Goal: Navigation & Orientation: Find specific page/section

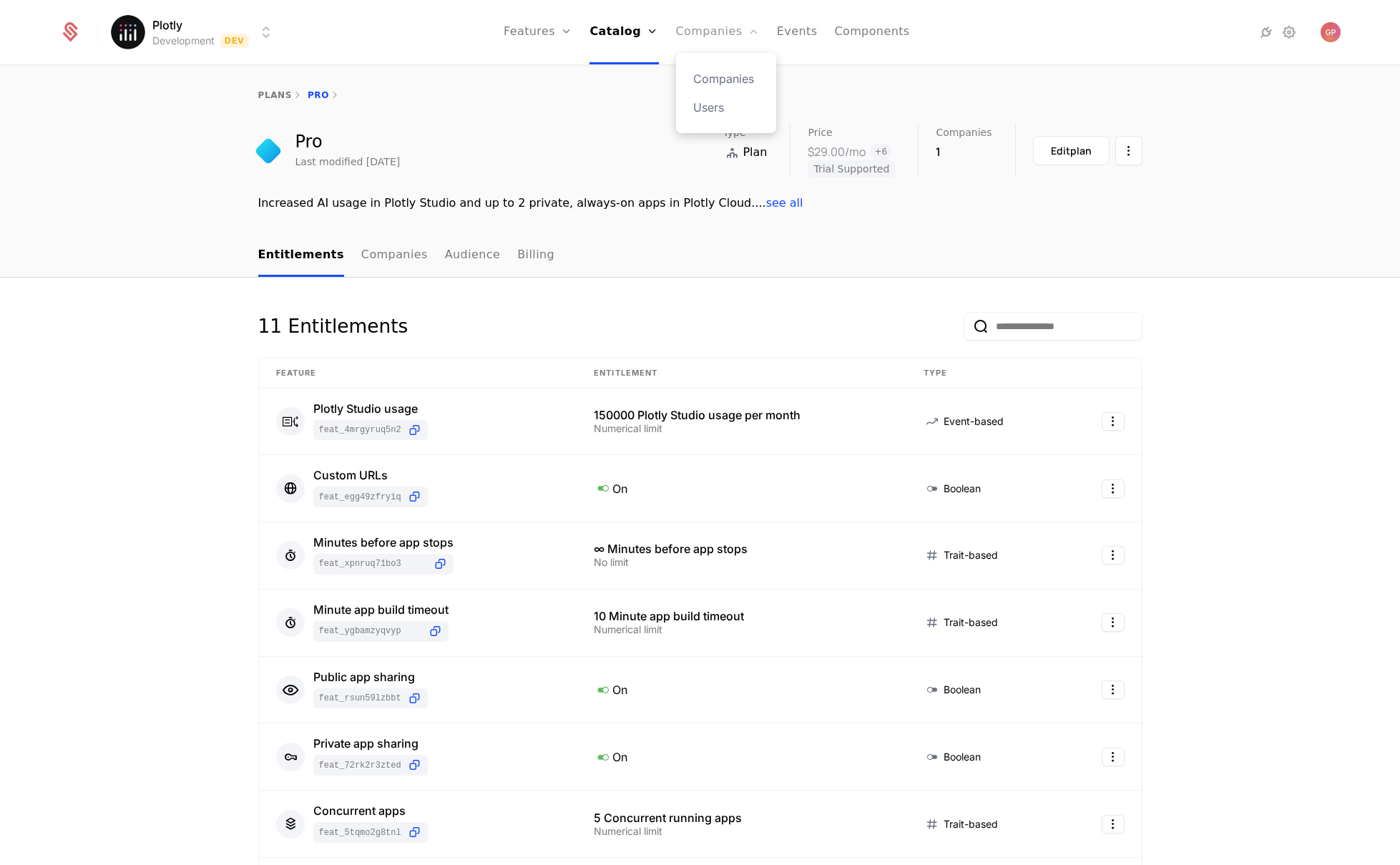
scroll to position [62, 0]
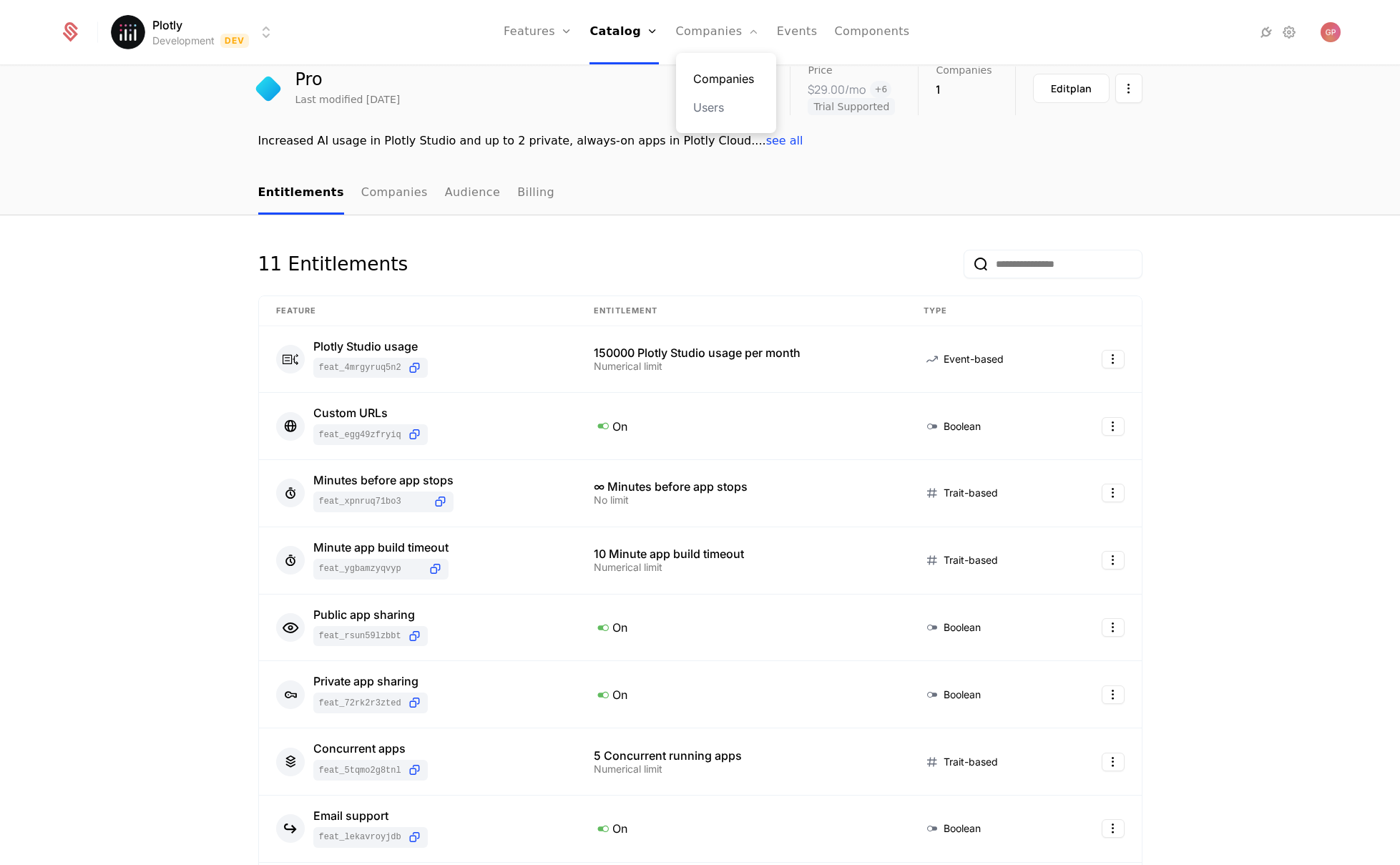
click at [712, 77] on link "Companies" at bounding box center [726, 79] width 66 height 17
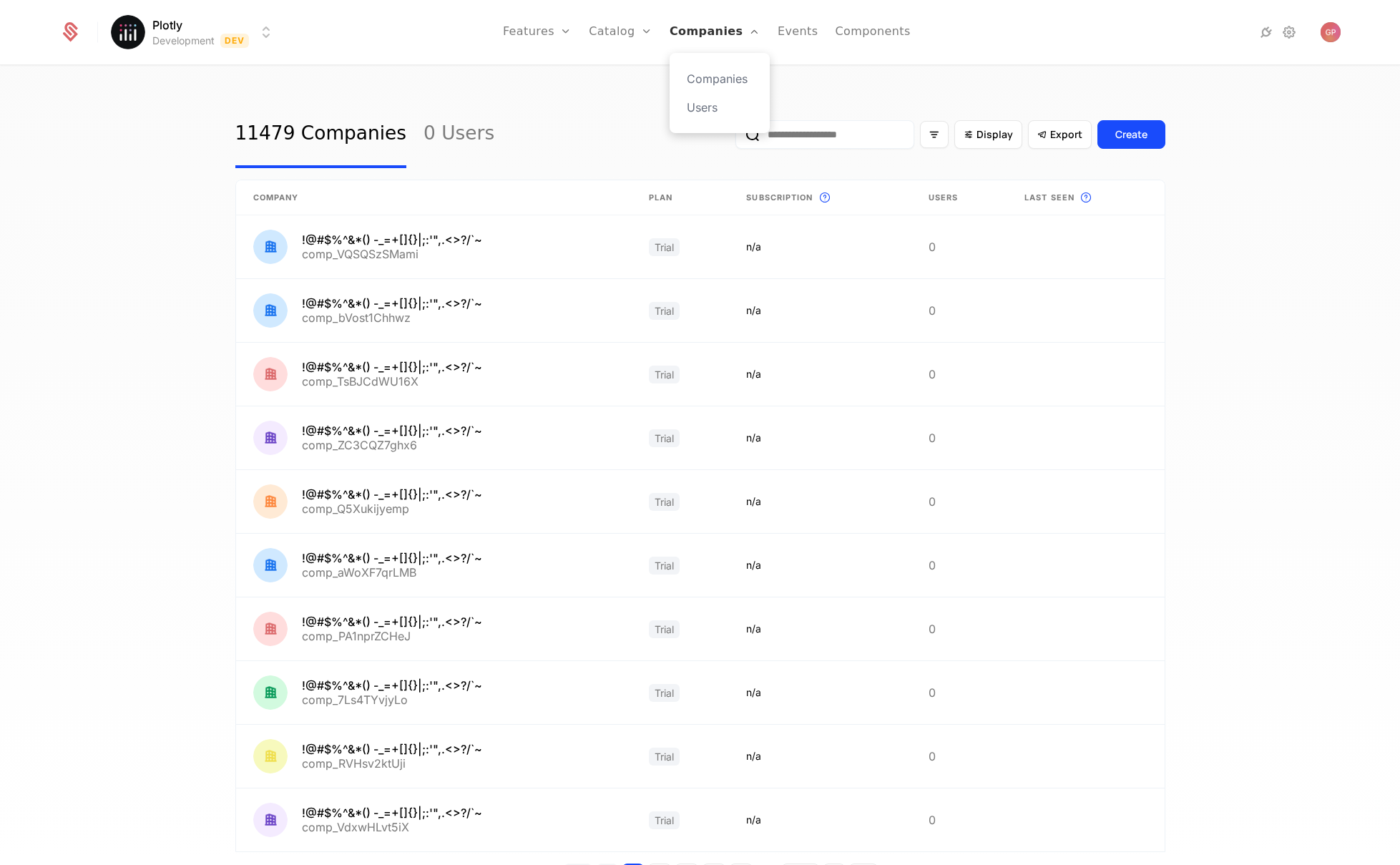
click at [692, 25] on link "Companies" at bounding box center [715, 32] width 91 height 65
click at [246, 40] on html "Plotly Development Dev Features Features Flags Catalog Plans Add Ons Credits Co…" at bounding box center [700, 432] width 1400 height 865
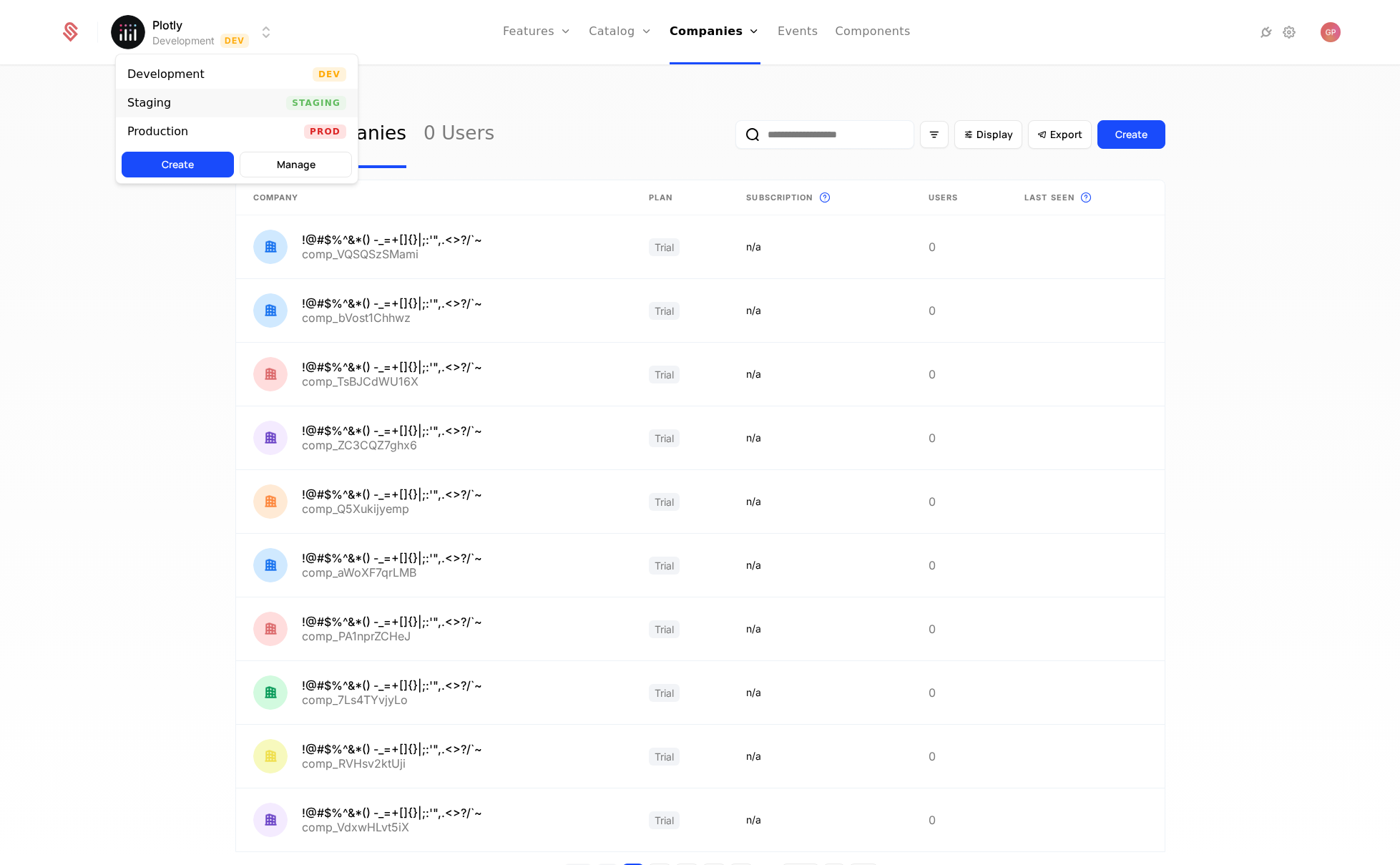
click at [237, 109] on div "Staging Staging" at bounding box center [237, 103] width 241 height 29
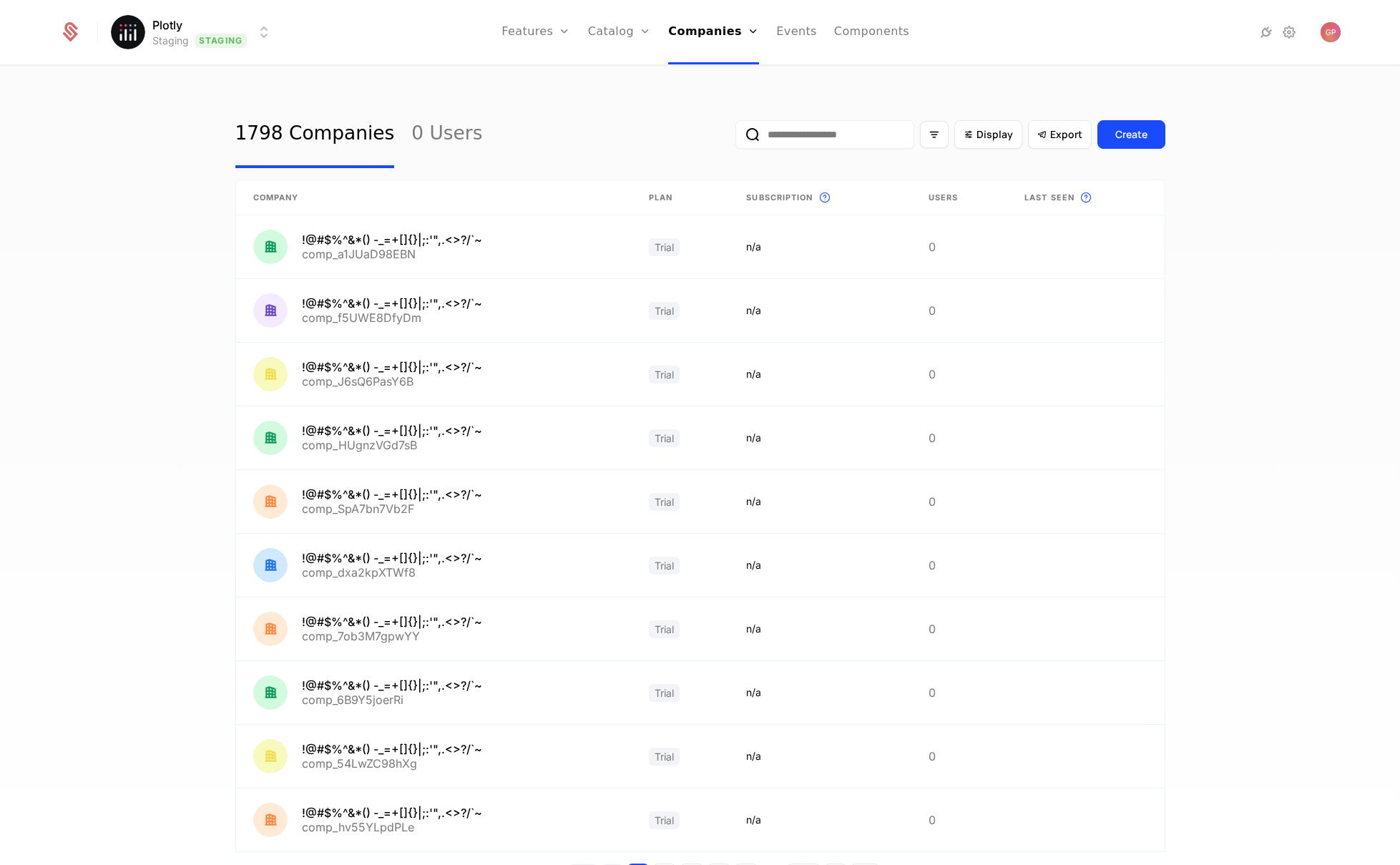
click at [261, 28] on html "Plotly Staging Staging Features Features Flags Catalog Plans Add Ons Credits Co…" at bounding box center [700, 432] width 1400 height 865
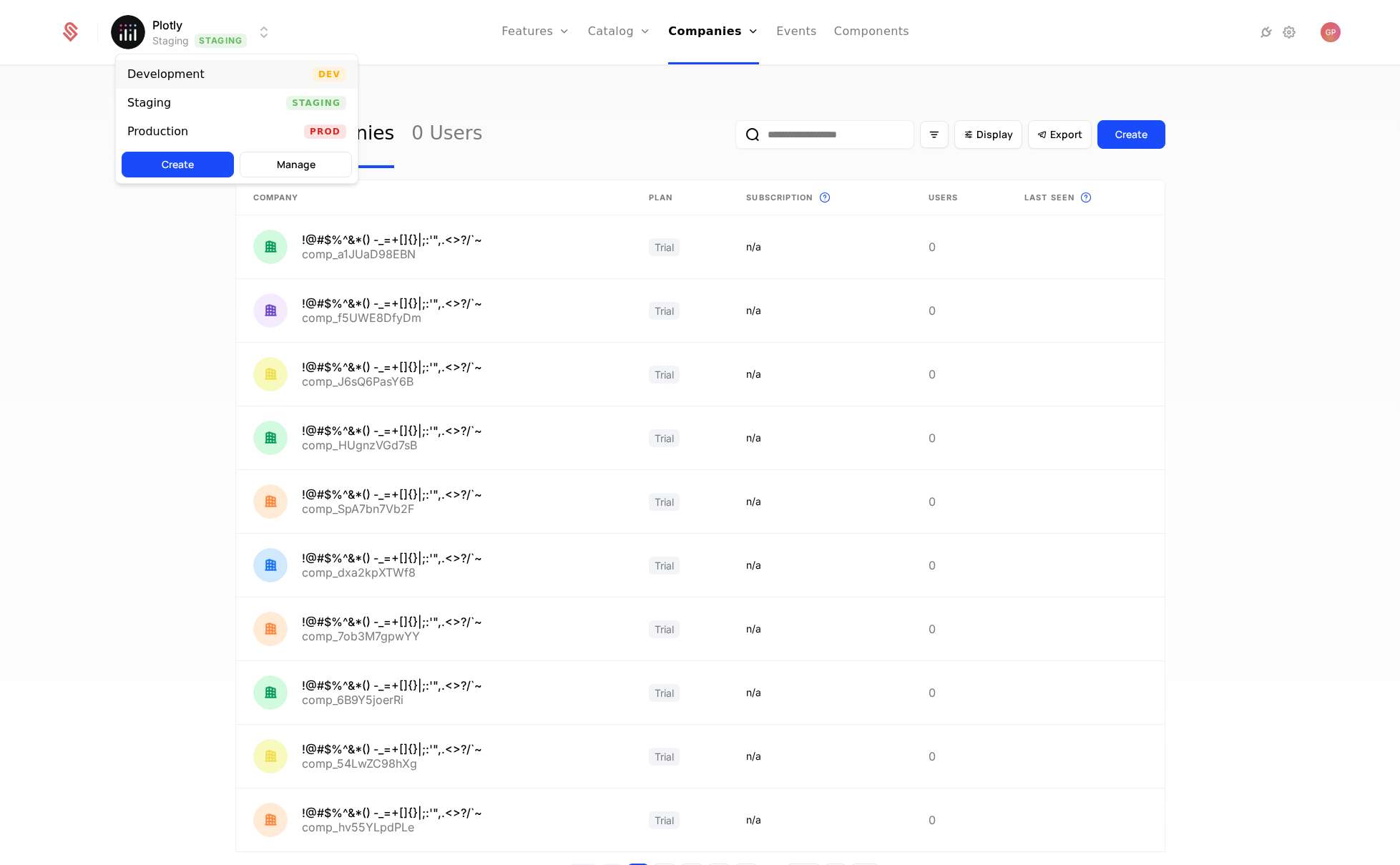
click at [227, 78] on div "Development Dev" at bounding box center [237, 74] width 241 height 29
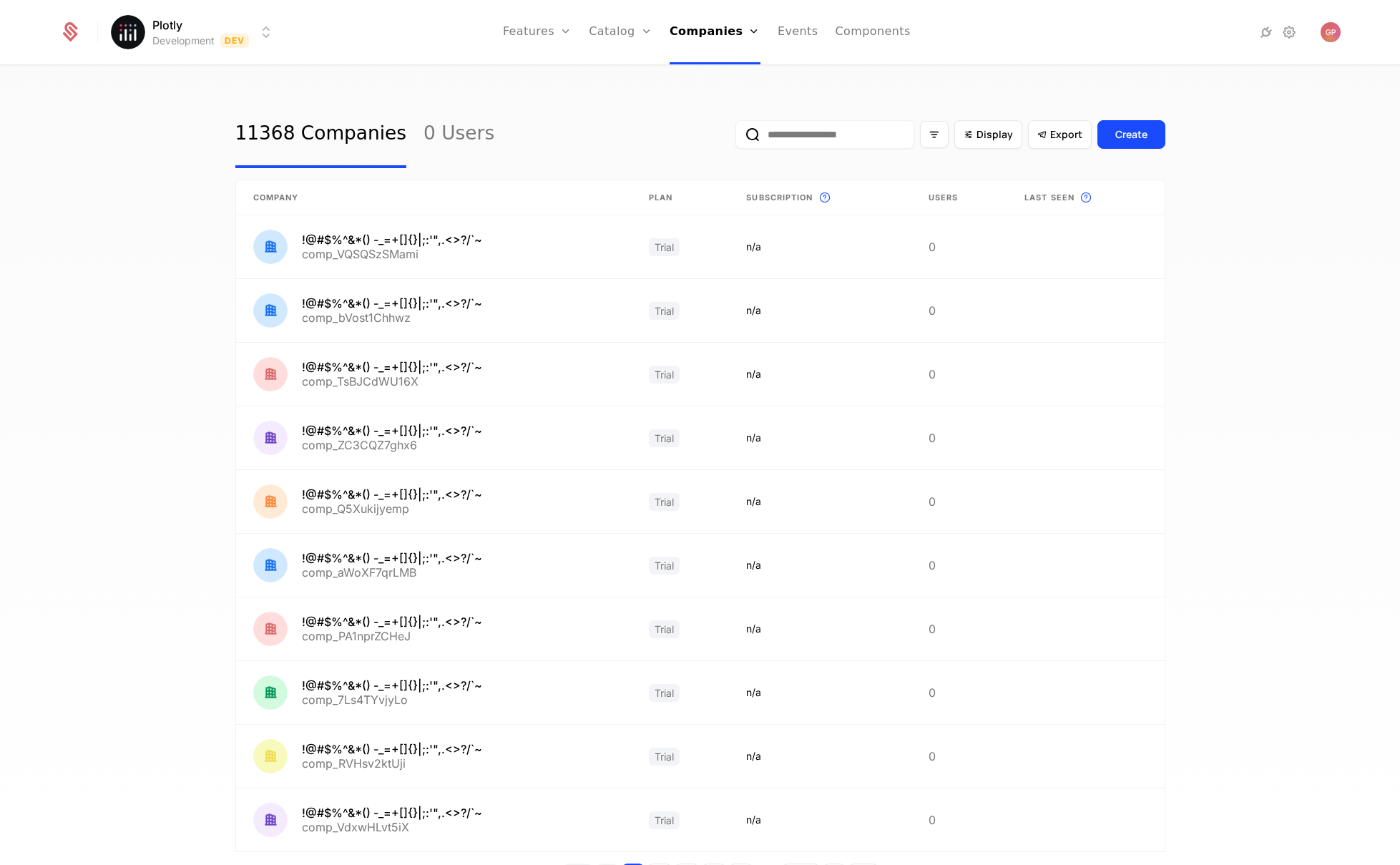
click at [283, 35] on div "Plotly Development Dev Features Features Flags Catalog Plans Add Ons Credits Co…" at bounding box center [701, 32] width 1282 height 65
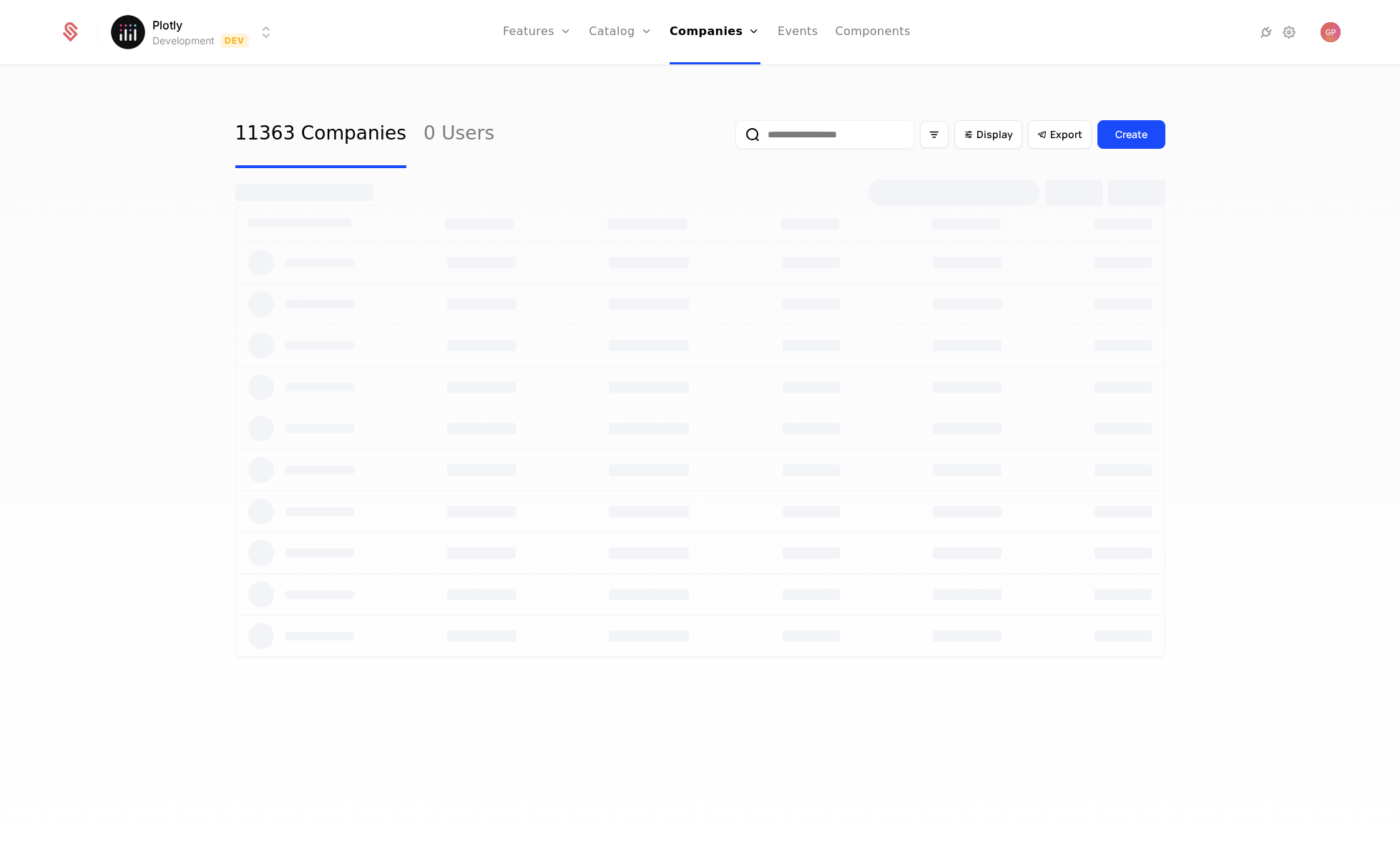
click at [270, 25] on html "Plotly Development Dev Features Features Flags Catalog Plans Add Ons Credits Co…" at bounding box center [700, 432] width 1400 height 865
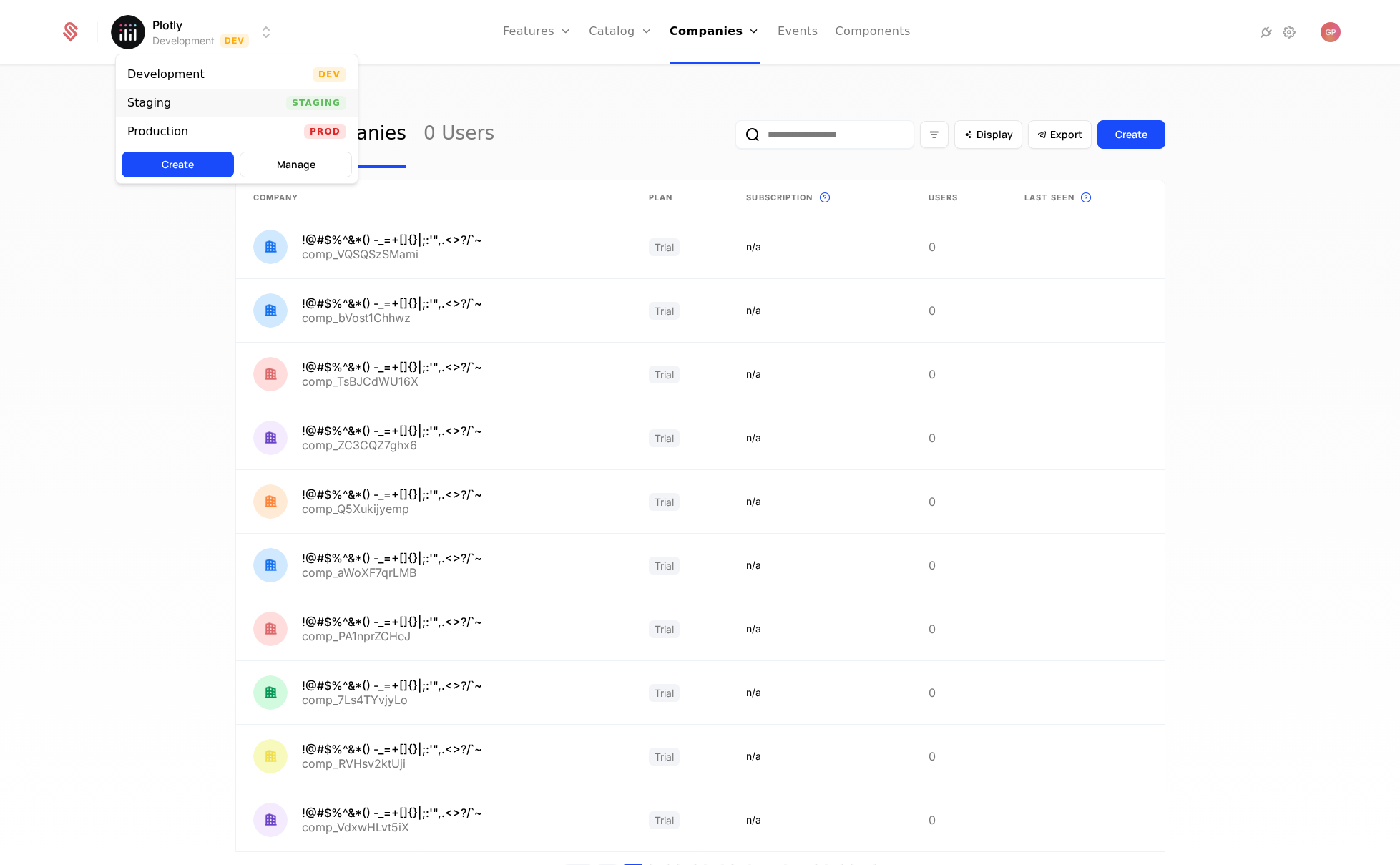
click at [231, 98] on div "Staging Staging" at bounding box center [237, 103] width 241 height 29
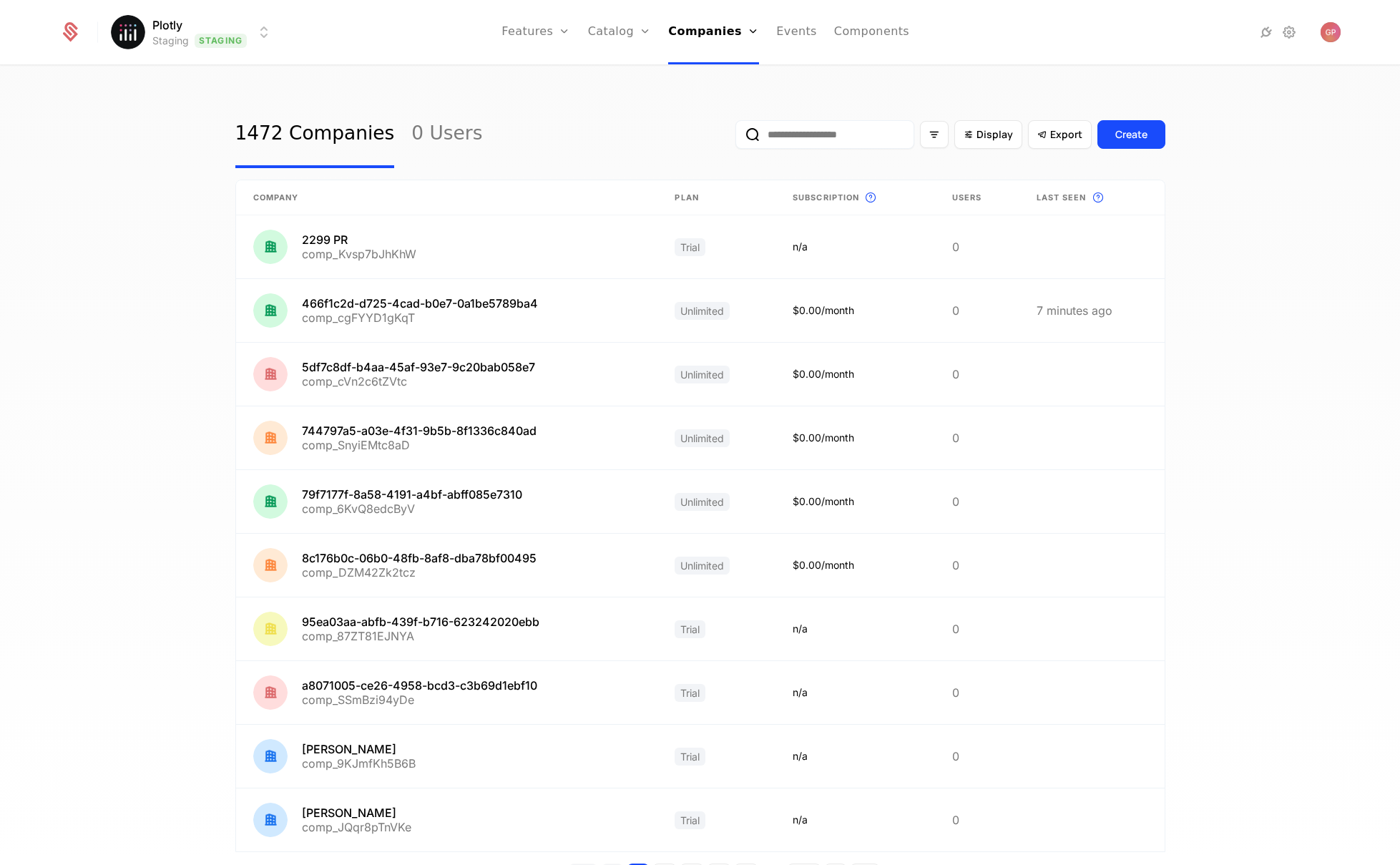
click at [259, 41] on html "Plotly Staging Staging Features Features Flags Catalog Plans Add Ons Credits Co…" at bounding box center [700, 432] width 1400 height 865
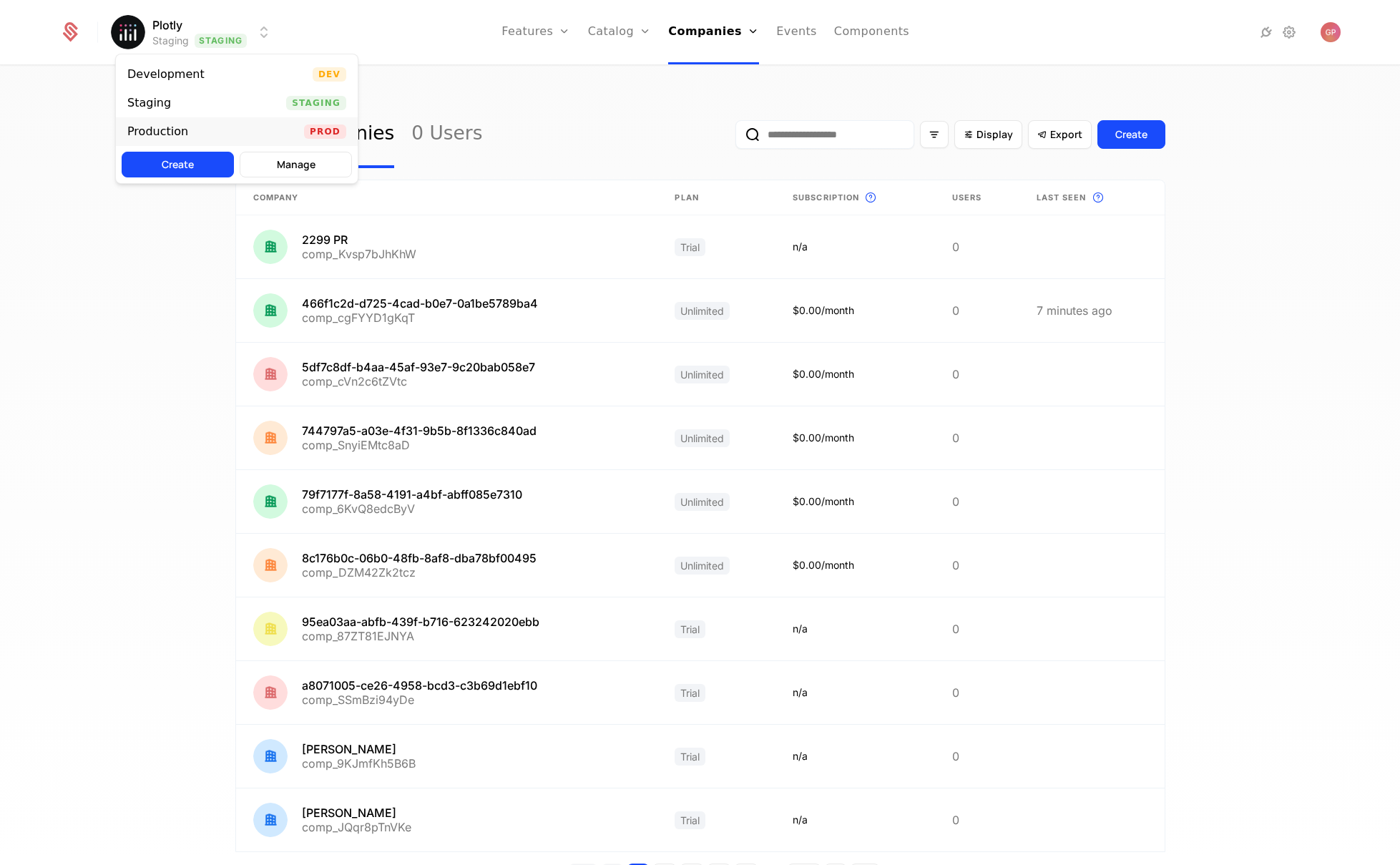
click at [183, 137] on div "Production" at bounding box center [157, 131] width 61 height 12
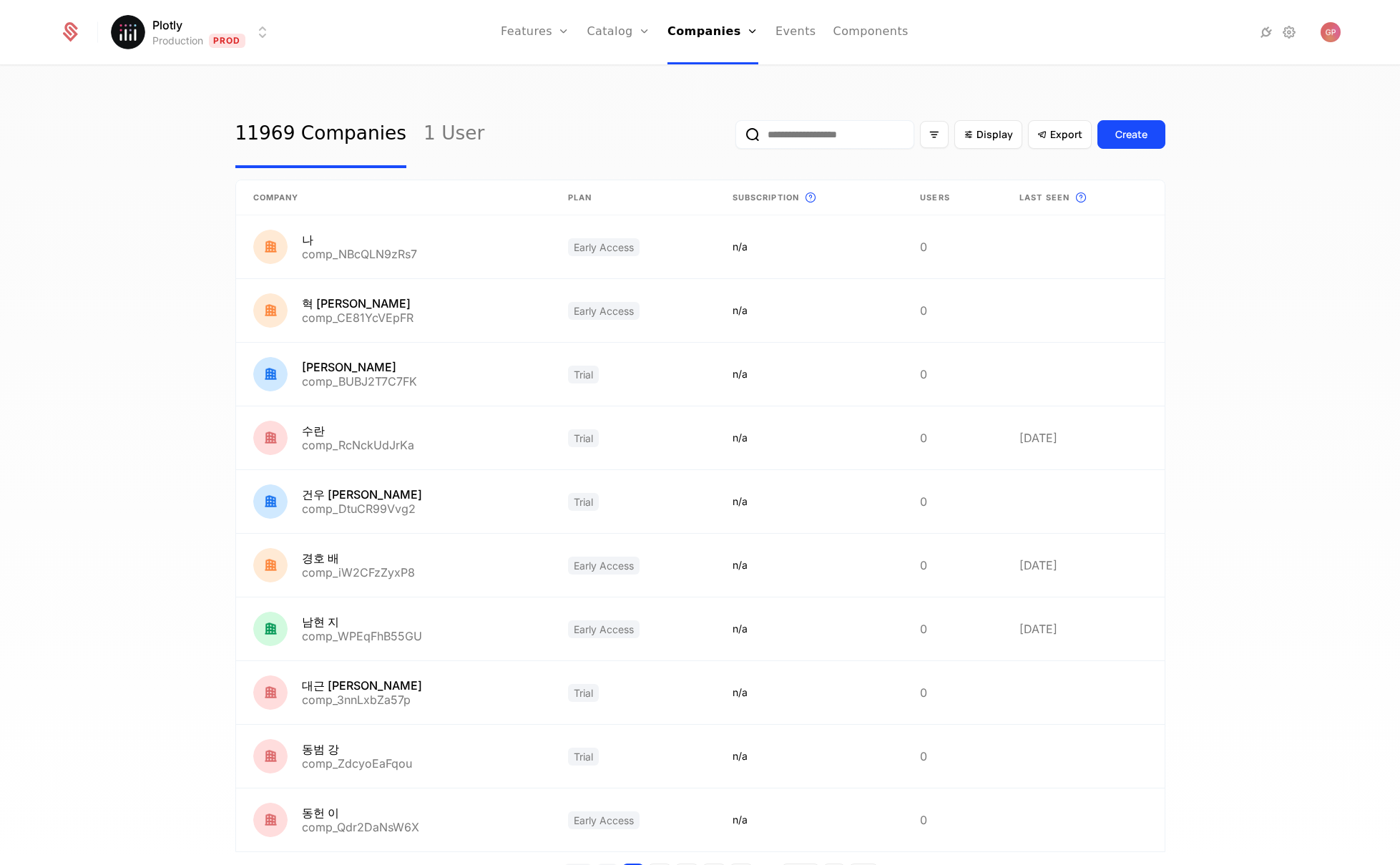
click at [261, 26] on html "Plotly Production Prod Features Features Flags Catalog Plans Add Ons Credits Co…" at bounding box center [700, 432] width 1400 height 865
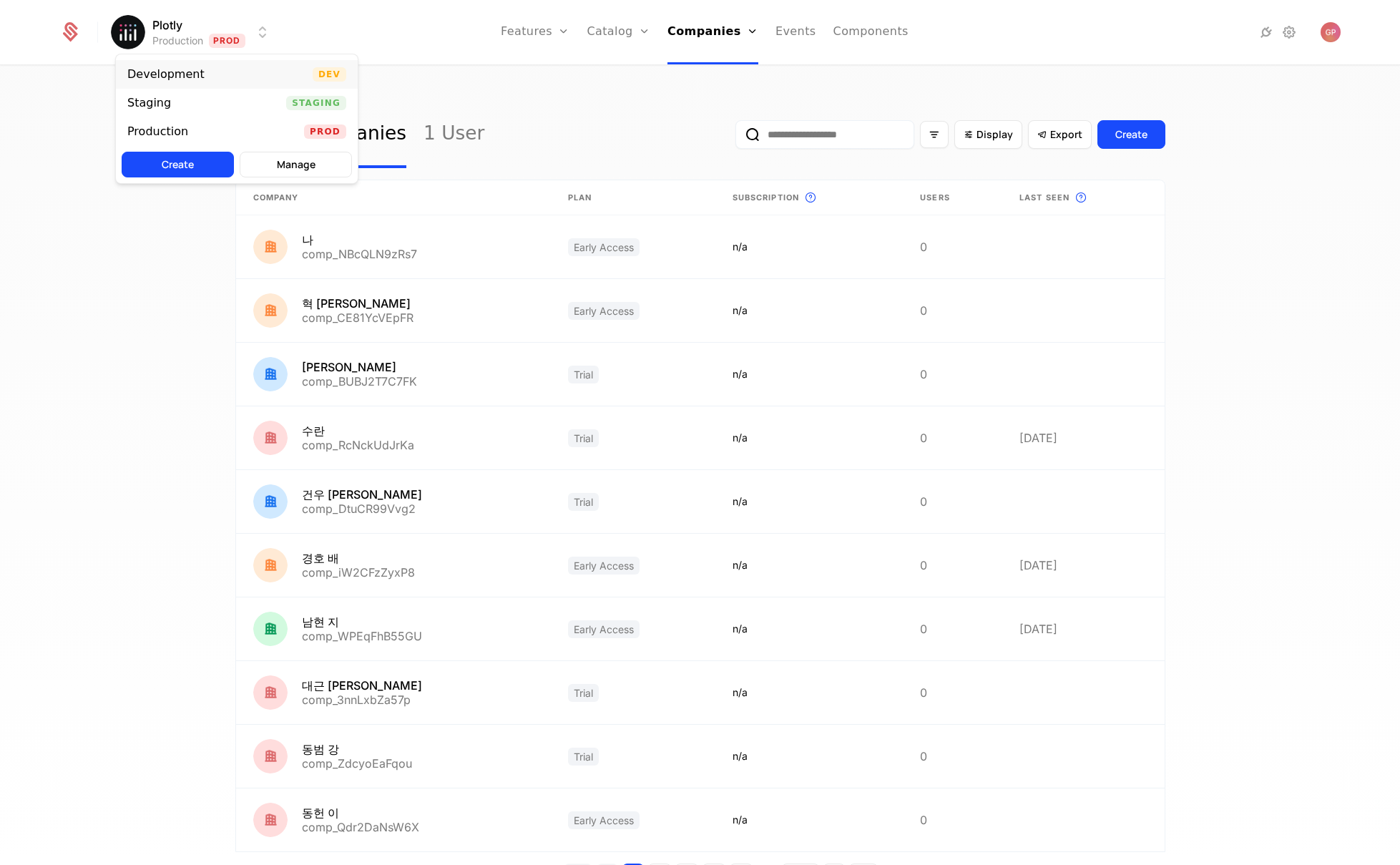
click at [242, 84] on div "Development Dev" at bounding box center [237, 74] width 241 height 29
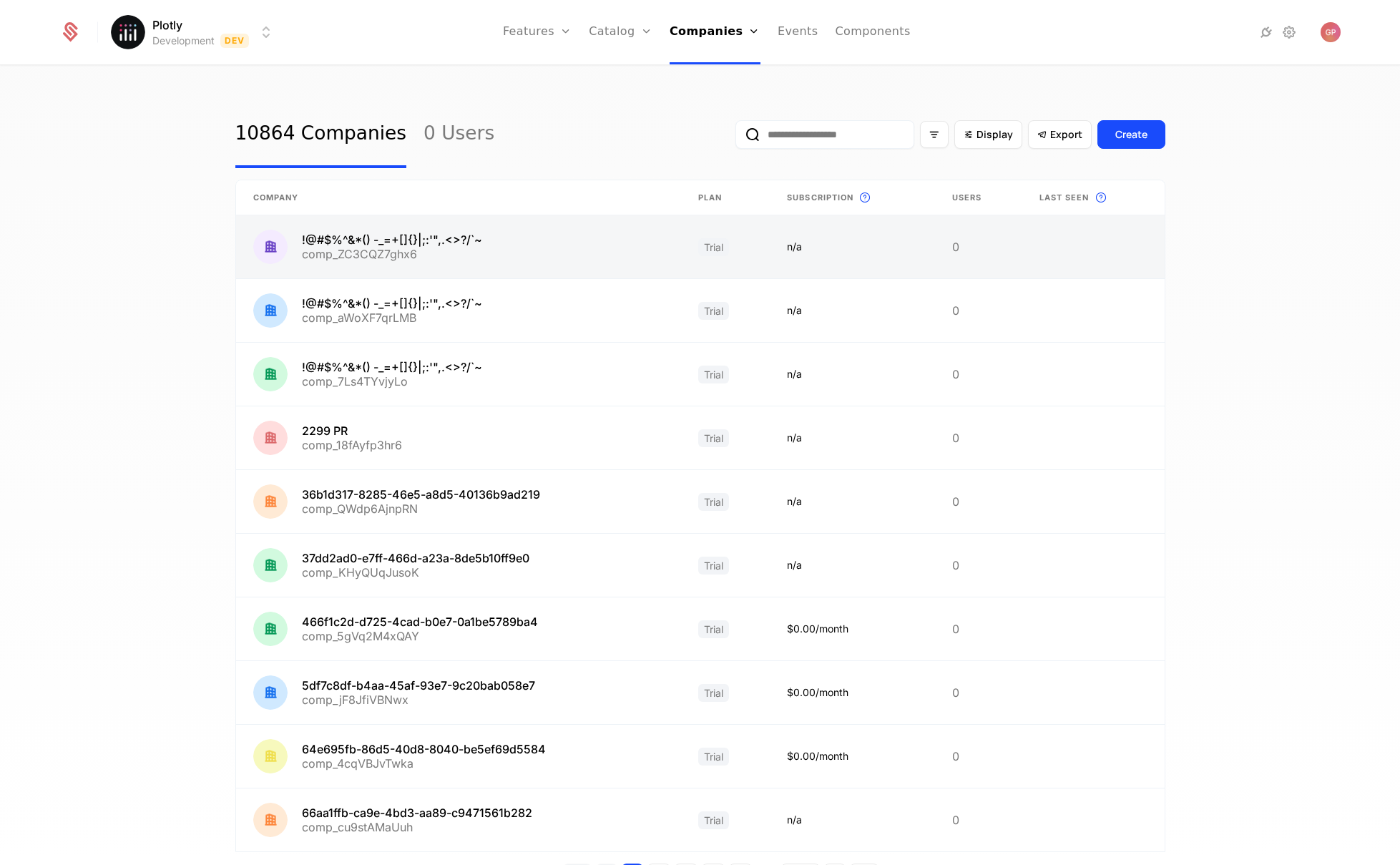
click at [634, 268] on link at bounding box center [460, 246] width 446 height 63
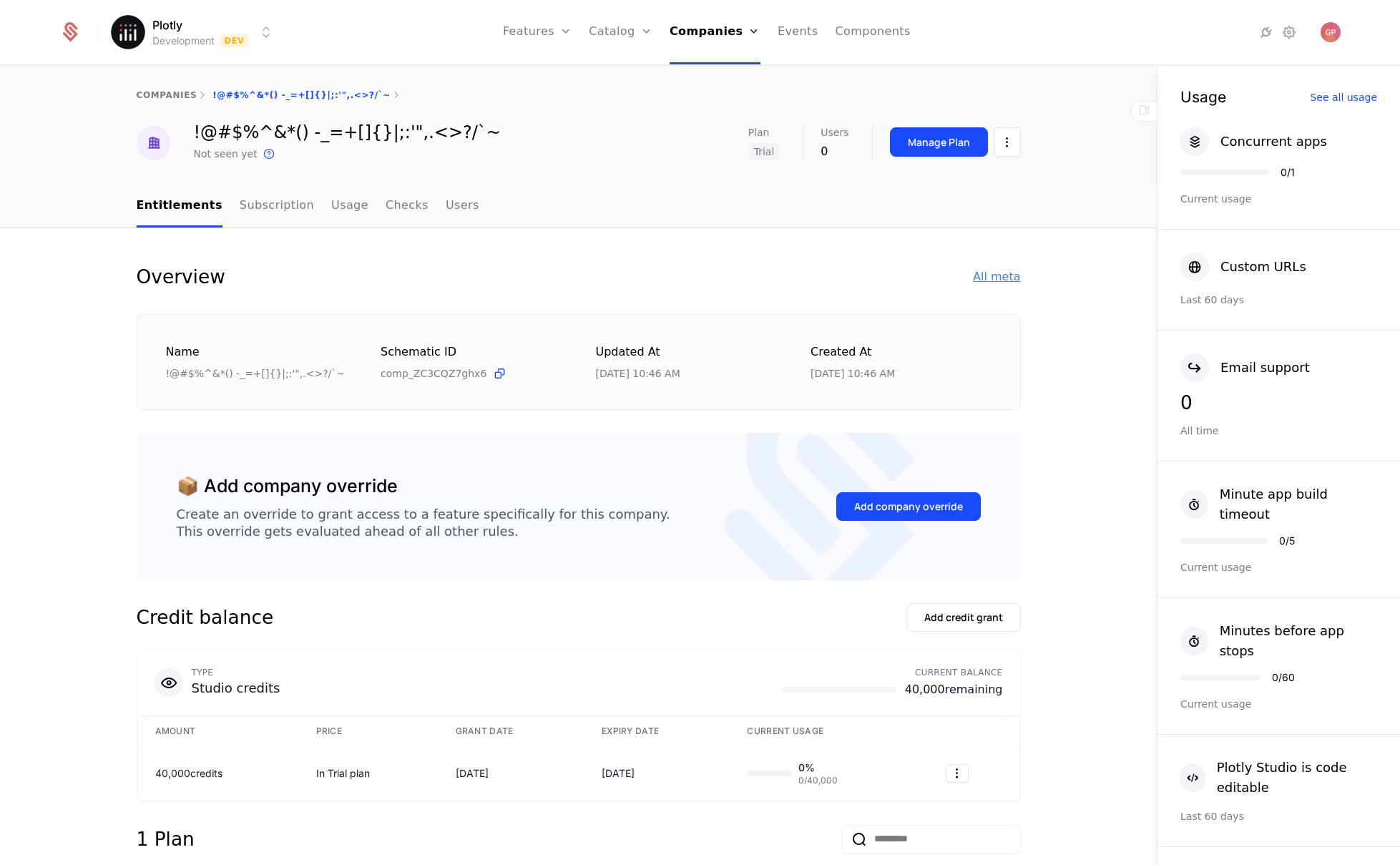
click at [982, 281] on div "All meta" at bounding box center [996, 277] width 47 height 17
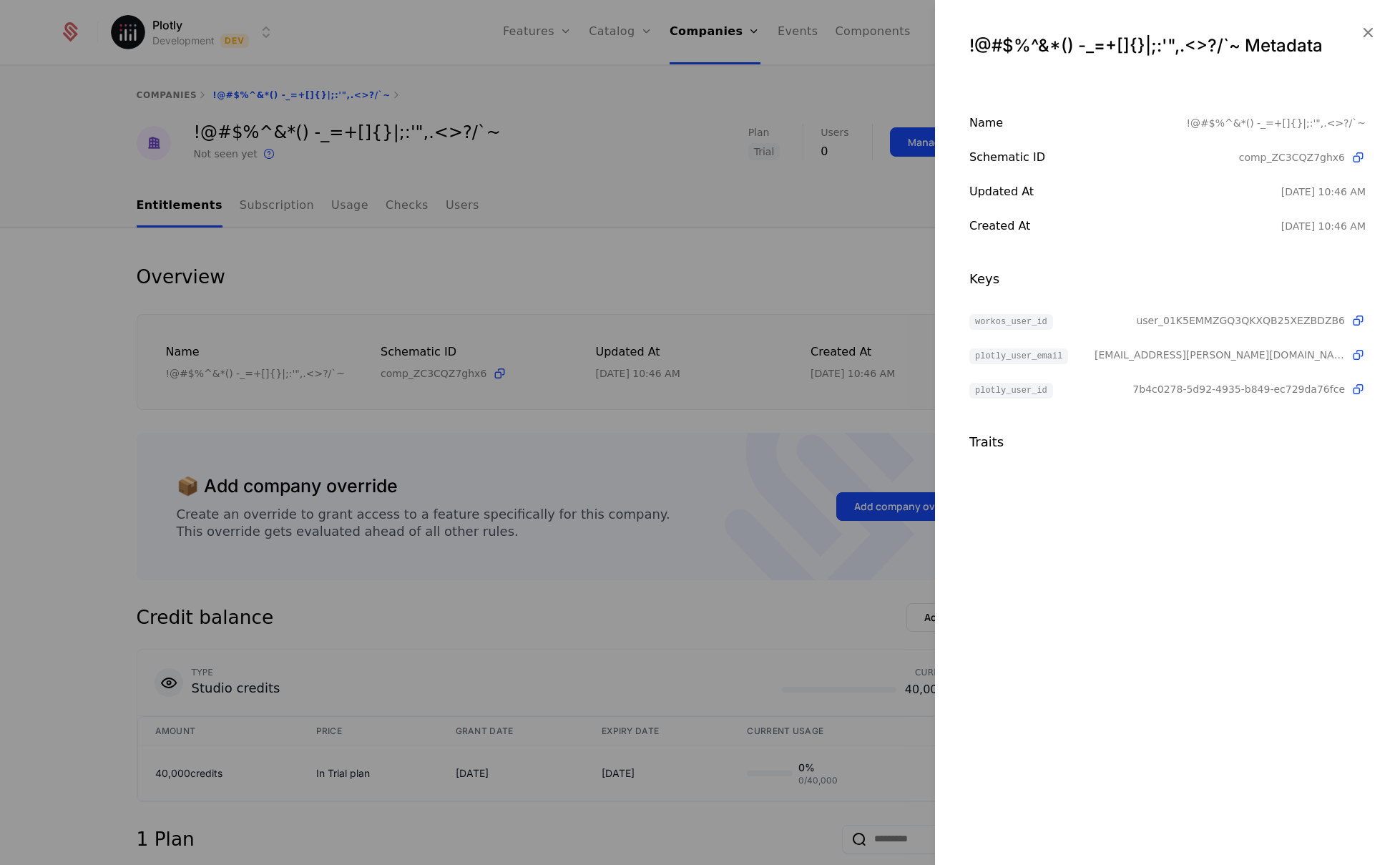
click at [767, 277] on div at bounding box center [700, 432] width 1400 height 865
